Goal: Task Accomplishment & Management: Manage account settings

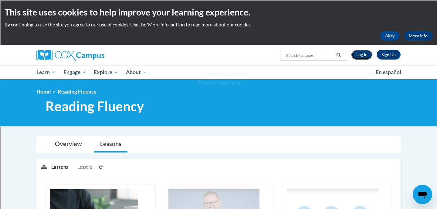
click at [364, 57] on link "Log In" at bounding box center [361, 55] width 21 height 10
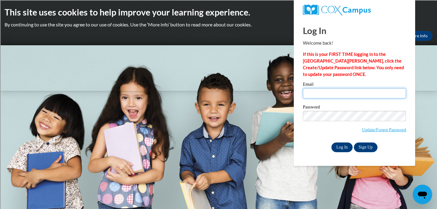
type input "[EMAIL_ADDRESS][DOMAIN_NAME]"
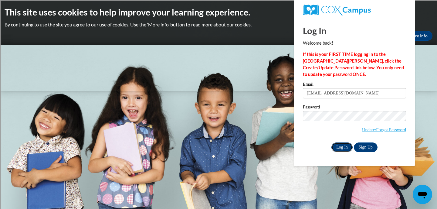
click at [339, 151] on input "Log In" at bounding box center [341, 147] width 21 height 10
